Goal: Task Accomplishment & Management: Complete application form

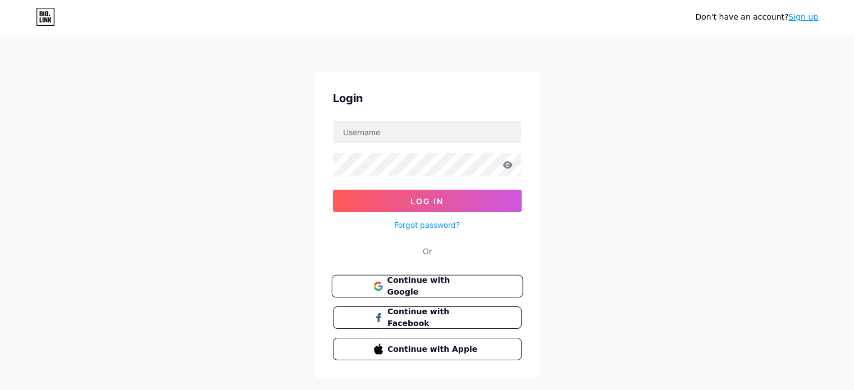
click at [445, 291] on button "Continue with Google" at bounding box center [426, 286] width 191 height 23
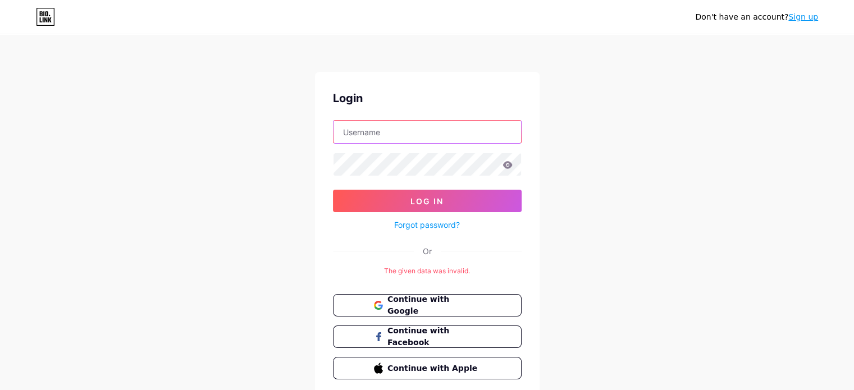
click at [381, 134] on input "text" at bounding box center [426, 132] width 187 height 22
paste input "verticalheights"
type input "verticalheights"
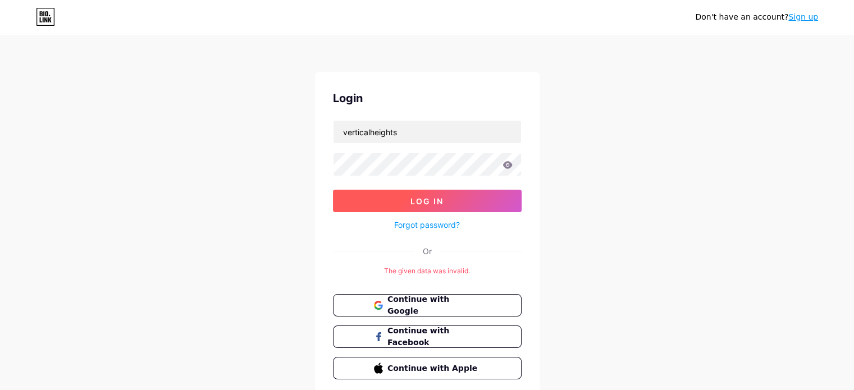
click at [416, 195] on button "Log In" at bounding box center [427, 201] width 189 height 22
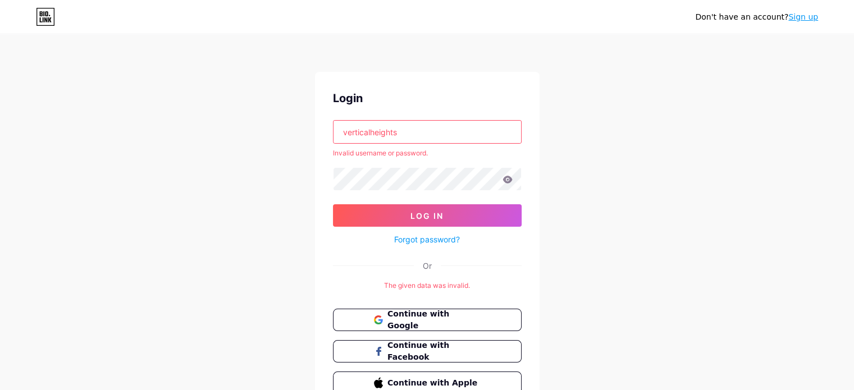
click at [605, 143] on div "Don't have an account? Sign up Login verticalheights Invalid username or passwo…" at bounding box center [427, 224] width 854 height 448
click at [807, 22] on div "Don't have an account? Sign up" at bounding box center [756, 17] width 123 height 12
click at [795, 20] on link "Sign up" at bounding box center [803, 16] width 30 height 9
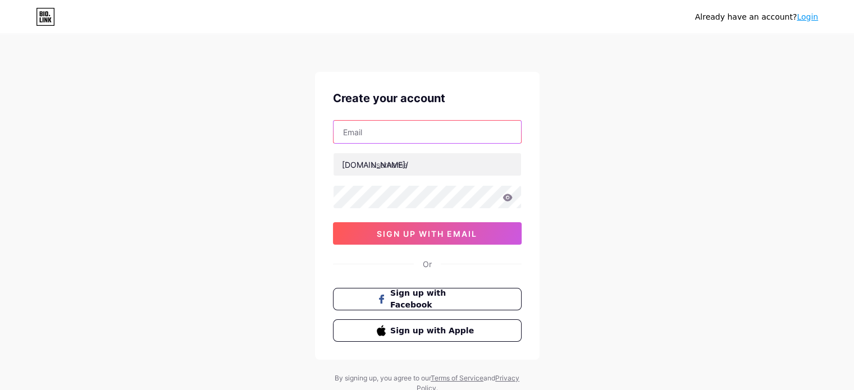
click at [402, 127] on input "text" at bounding box center [426, 132] width 187 height 22
paste input "[EMAIL_ADDRESS][DOMAIN_NAME]"
type input "[EMAIL_ADDRESS][DOMAIN_NAME]"
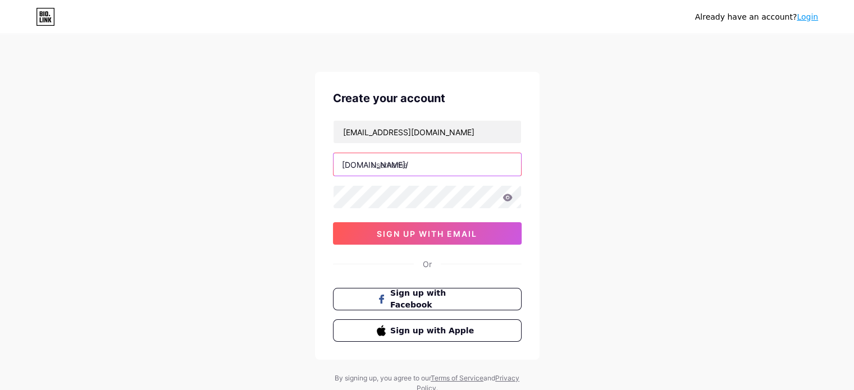
click at [383, 164] on input "text" at bounding box center [426, 164] width 187 height 22
paste input "verticalheights"
type input "verticalheights"
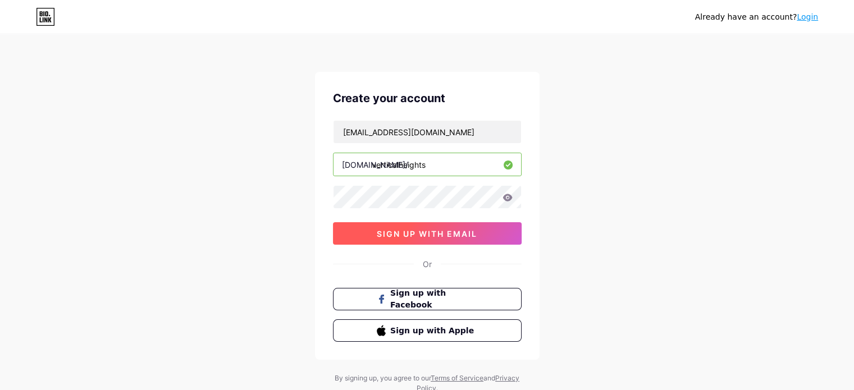
click at [402, 234] on span "sign up with email" at bounding box center [427, 234] width 100 height 10
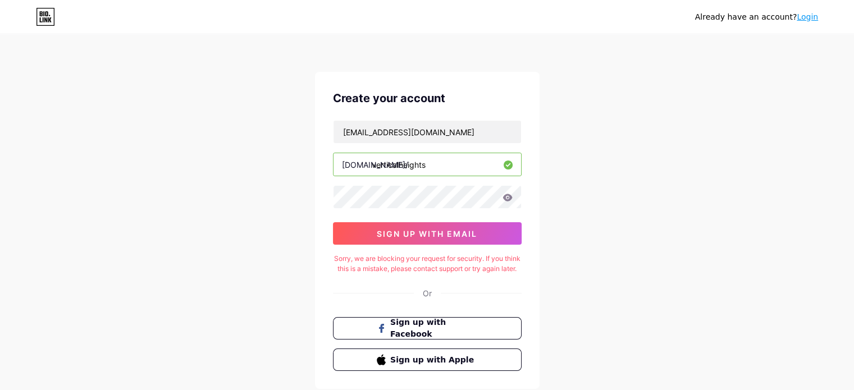
click at [507, 198] on icon at bounding box center [507, 197] width 10 height 7
